Goal: Find specific page/section: Find specific page/section

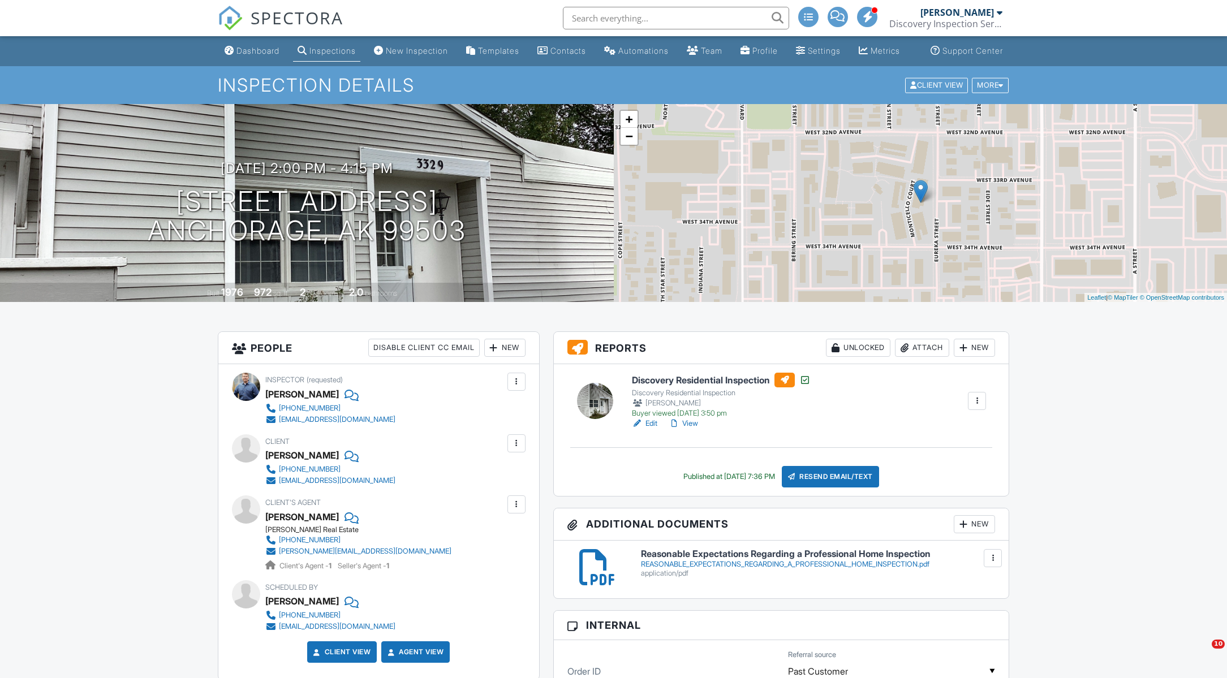
click at [598, 11] on input "text" at bounding box center [676, 18] width 226 height 23
type input "4851"
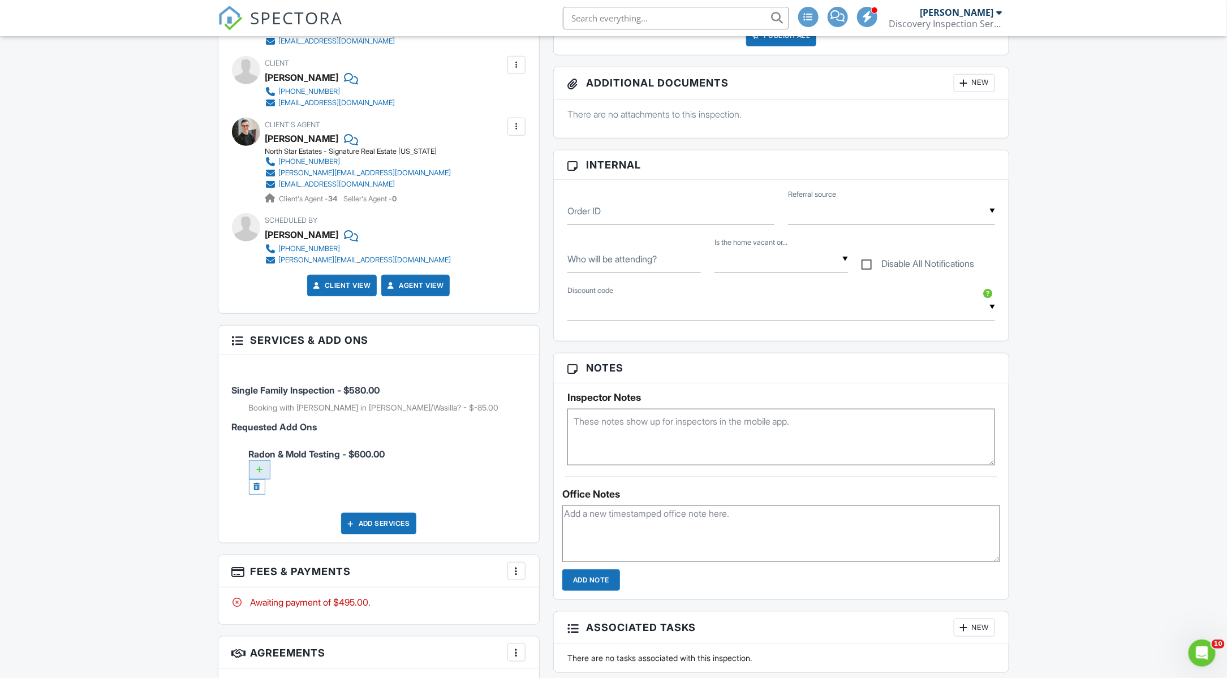
click at [253, 477] on div at bounding box center [259, 469] width 21 height 19
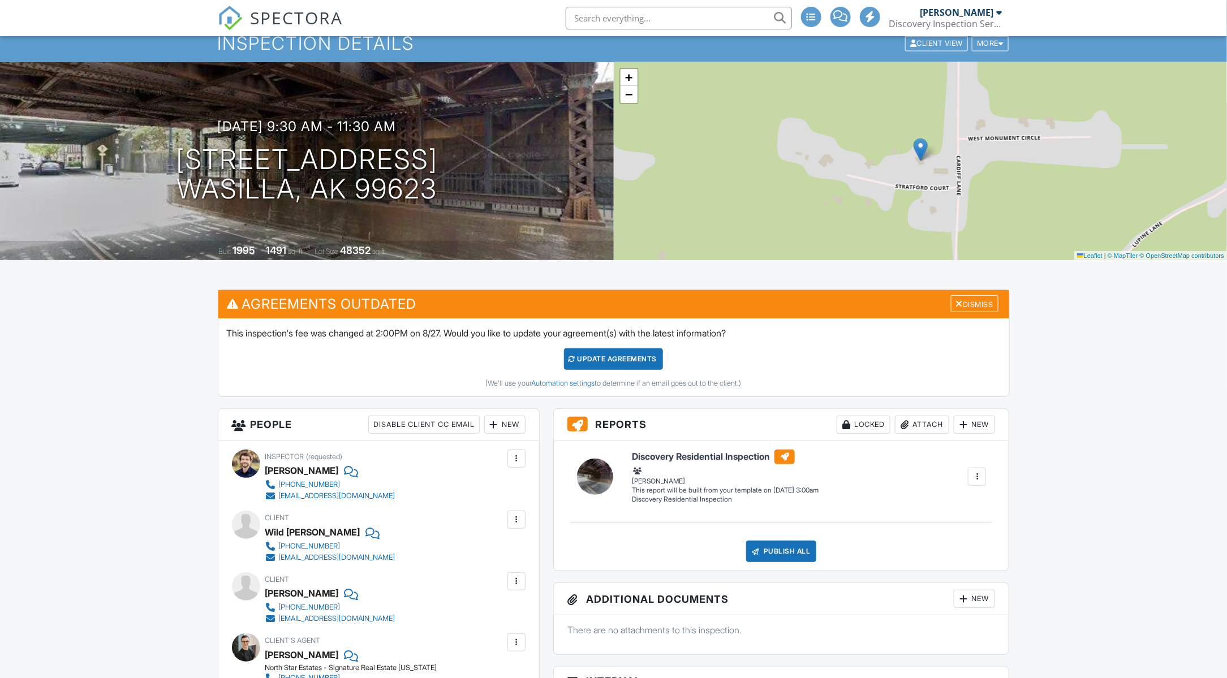
scroll to position [42, 0]
click at [594, 365] on div "Update Agreements" at bounding box center [613, 358] width 99 height 21
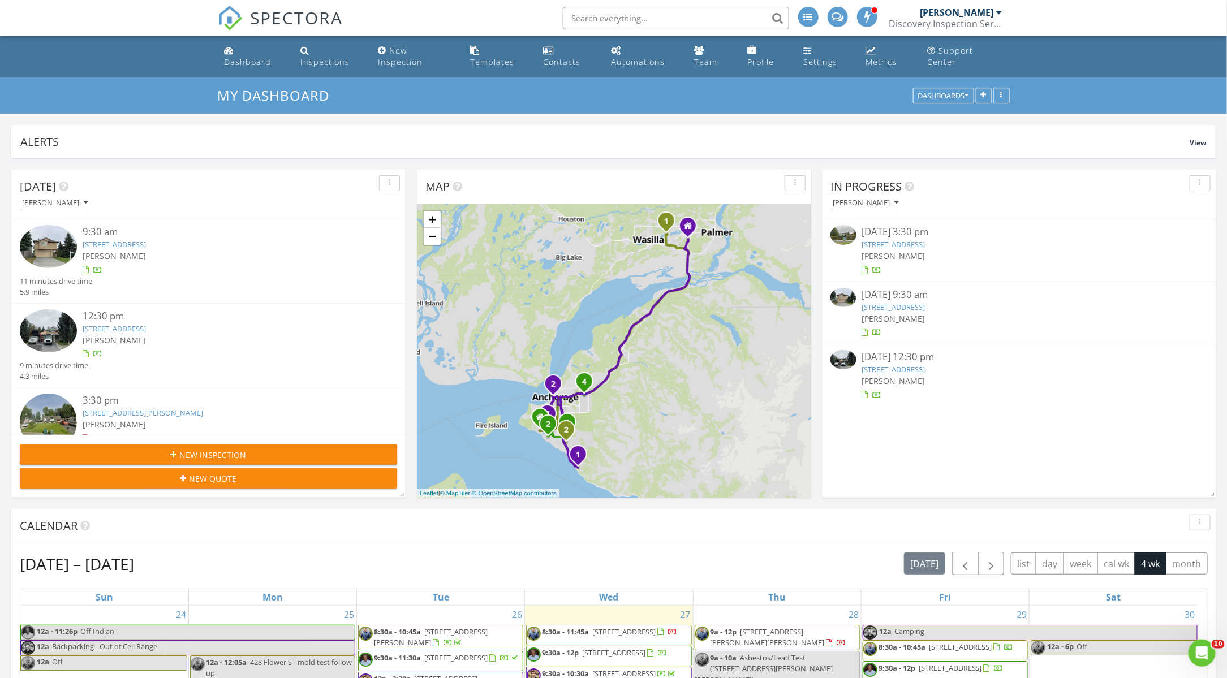
click at [615, 19] on input "text" at bounding box center [676, 18] width 226 height 23
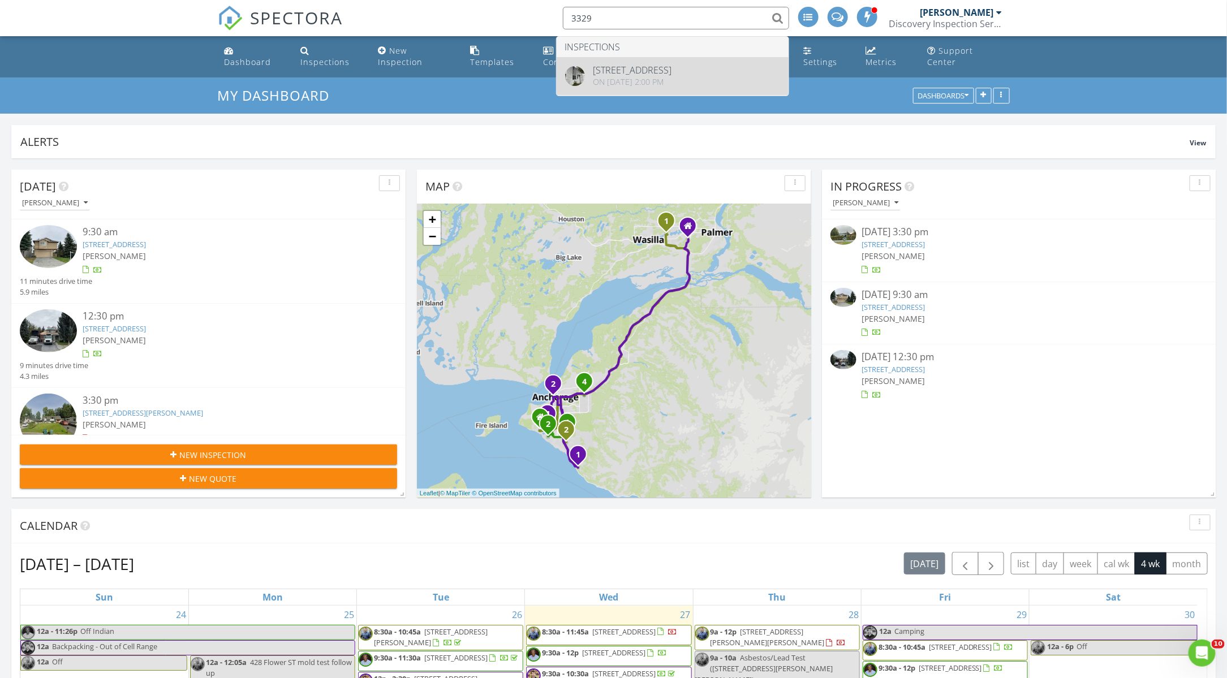
type input "3329"
drag, startPoint x: 639, startPoint y: 58, endPoint x: 640, endPoint y: 67, distance: 9.7
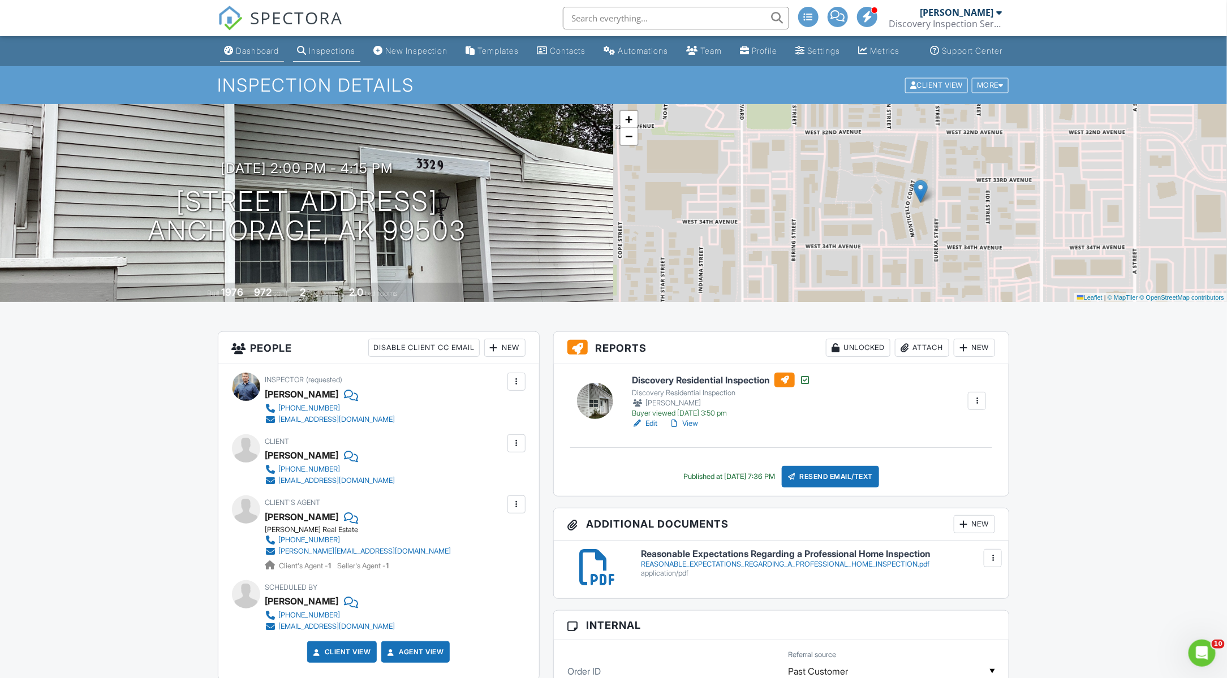
click at [260, 55] on div "Dashboard" at bounding box center [257, 51] width 43 height 10
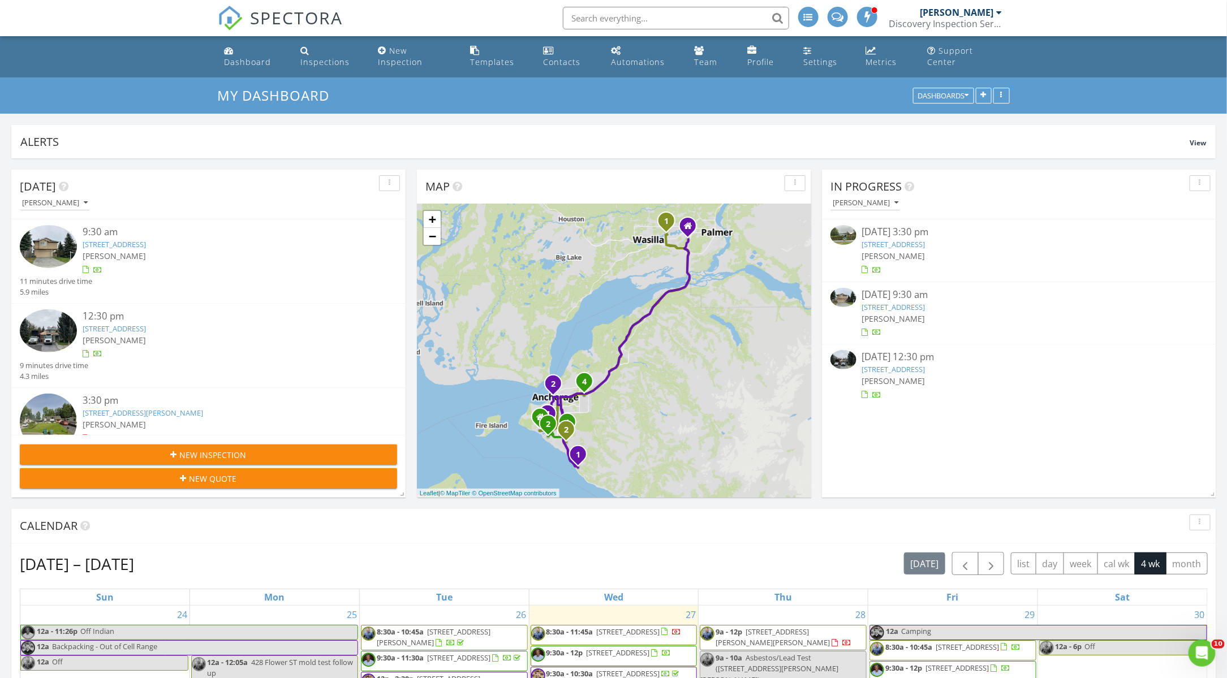
click at [146, 328] on link "10671 Cutter Cir, Anchorage, AK 99515" at bounding box center [114, 329] width 63 height 10
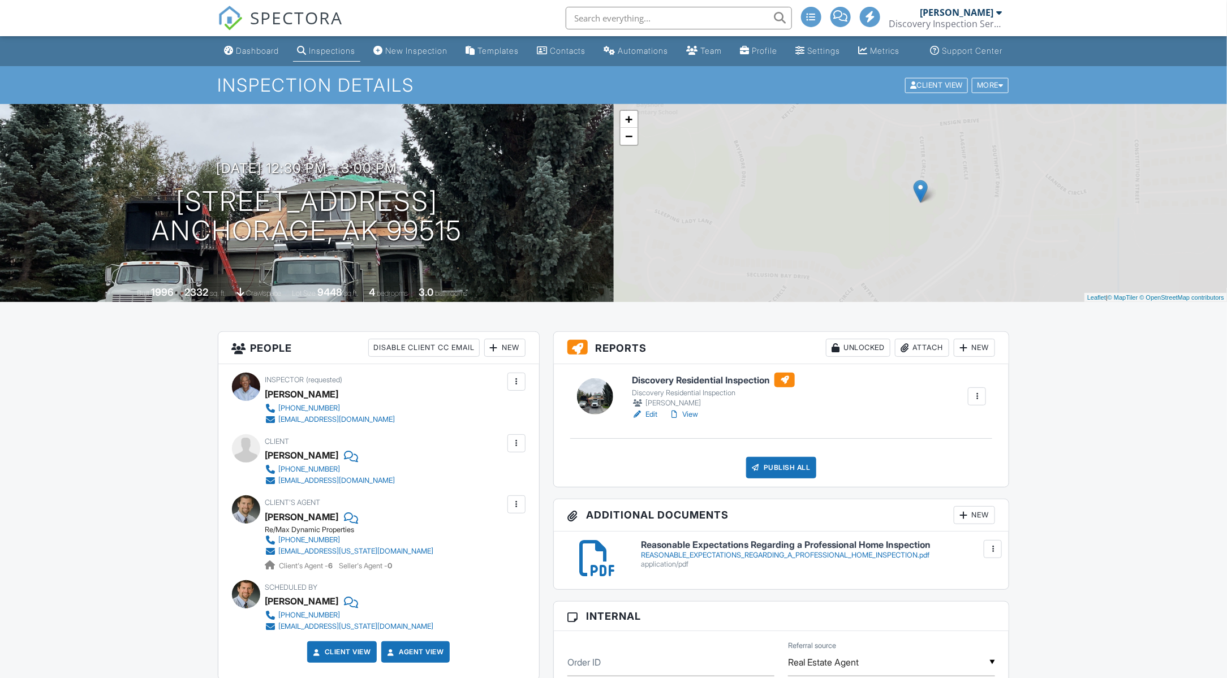
click at [650, 420] on link "Edit" at bounding box center [644, 414] width 25 height 11
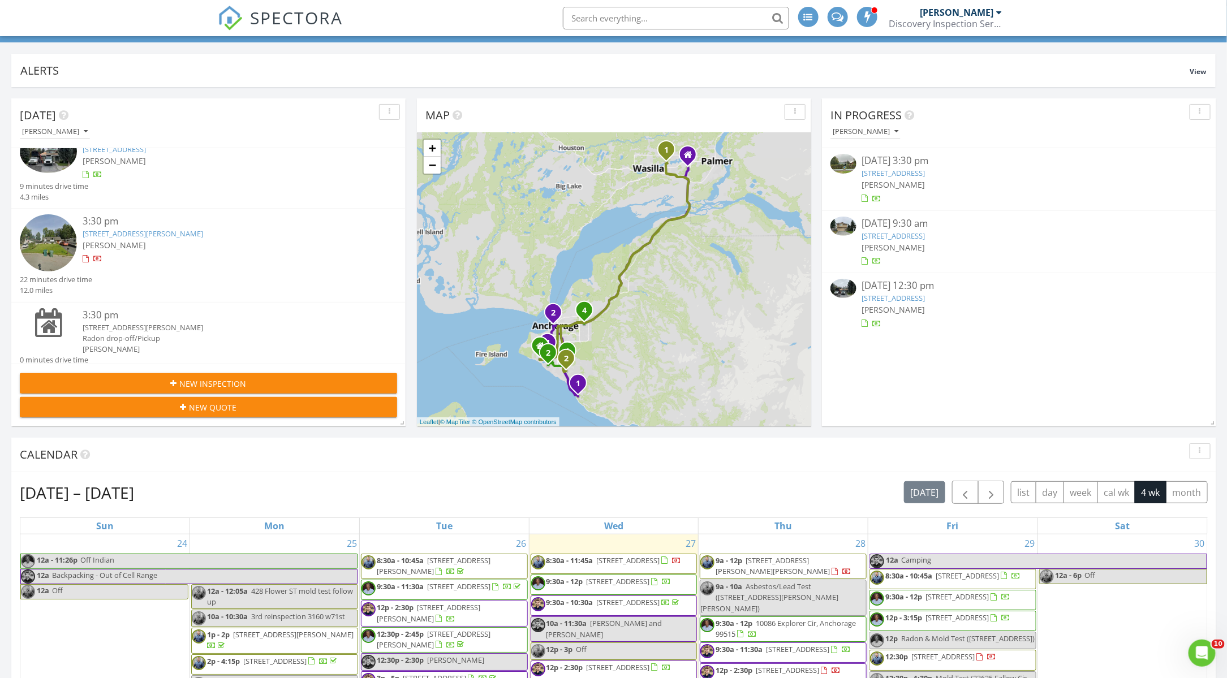
scroll to position [188, 0]
